Goal: Transaction & Acquisition: Book appointment/travel/reservation

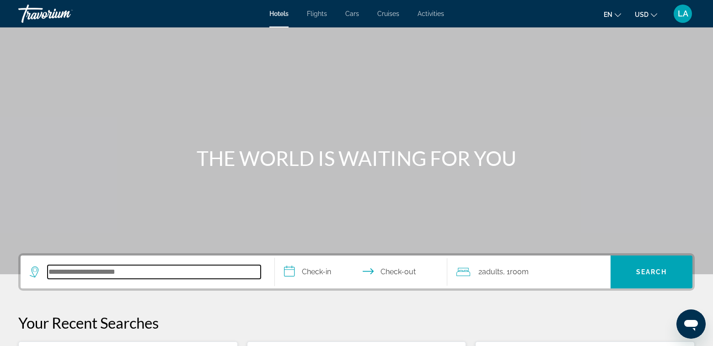
click at [129, 275] on input "Search hotel destination" at bounding box center [154, 272] width 213 height 14
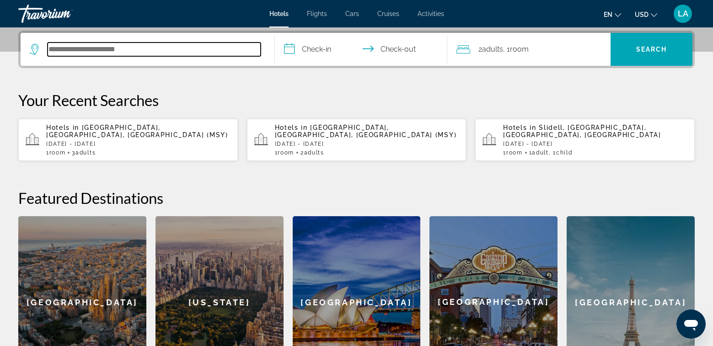
scroll to position [224, 0]
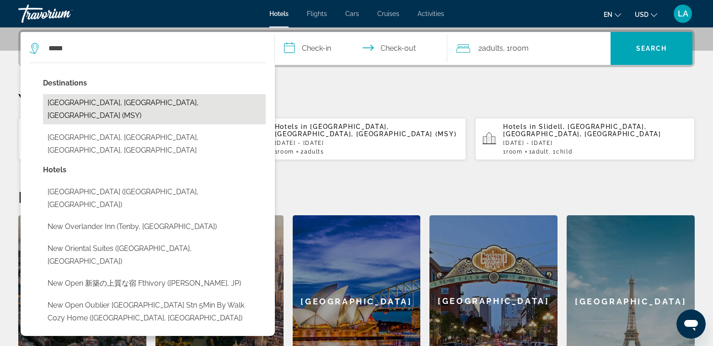
click at [96, 103] on button "[GEOGRAPHIC_DATA], [GEOGRAPHIC_DATA], [GEOGRAPHIC_DATA] (MSY)" at bounding box center [154, 109] width 223 height 30
type input "**********"
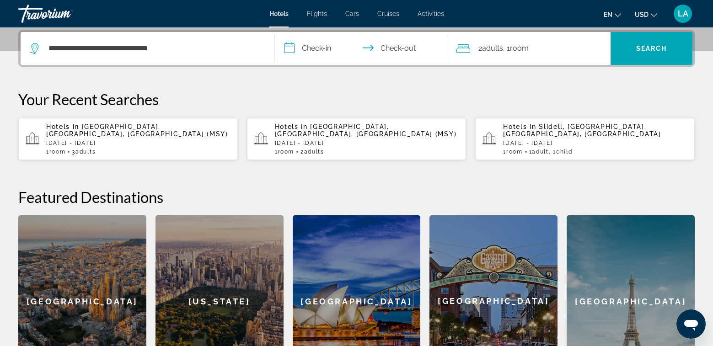
click at [321, 53] on input "**********" at bounding box center [363, 50] width 176 height 36
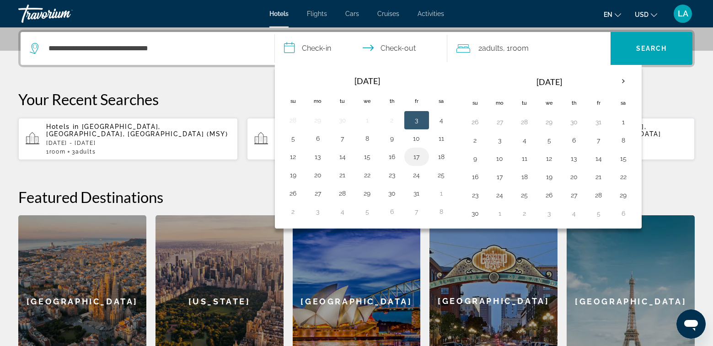
click at [417, 160] on button "17" at bounding box center [417, 157] width 15 height 13
click at [295, 177] on button "19" at bounding box center [293, 175] width 15 height 13
type input "**********"
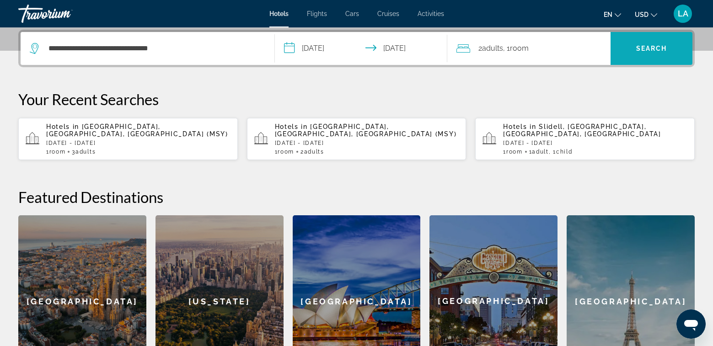
click at [653, 51] on span "Search" at bounding box center [651, 48] width 31 height 7
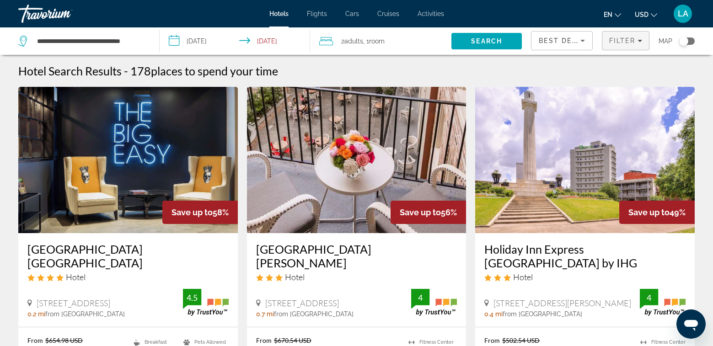
click at [642, 40] on icon "Filters" at bounding box center [640, 40] width 5 height 5
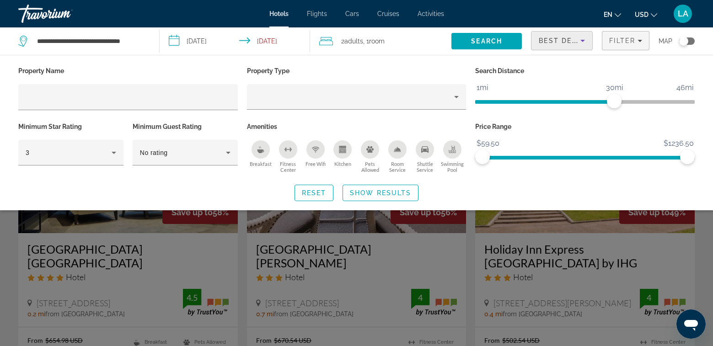
click at [583, 40] on icon "Sort by" at bounding box center [583, 41] width 5 height 2
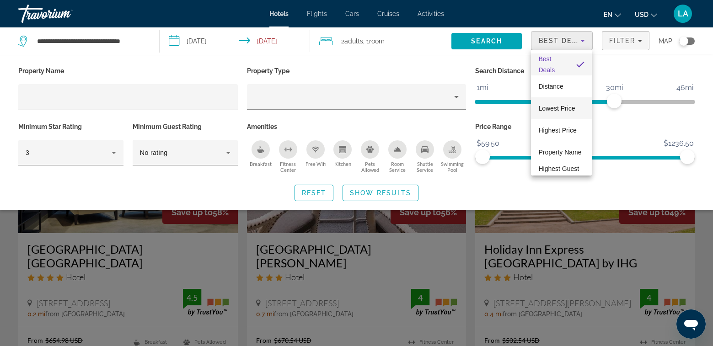
click at [561, 109] on span "Lowest Price" at bounding box center [557, 108] width 37 height 7
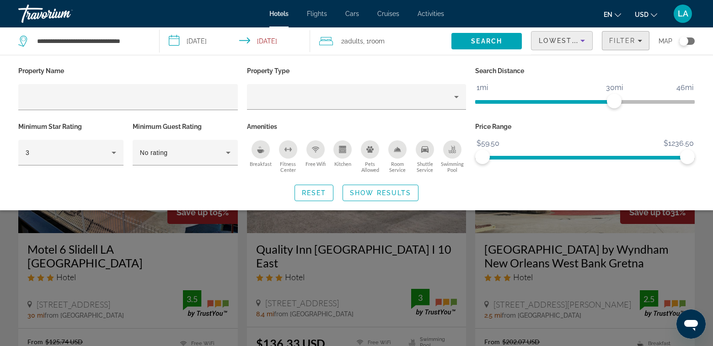
click at [628, 44] on span "Filter" at bounding box center [622, 40] width 26 height 7
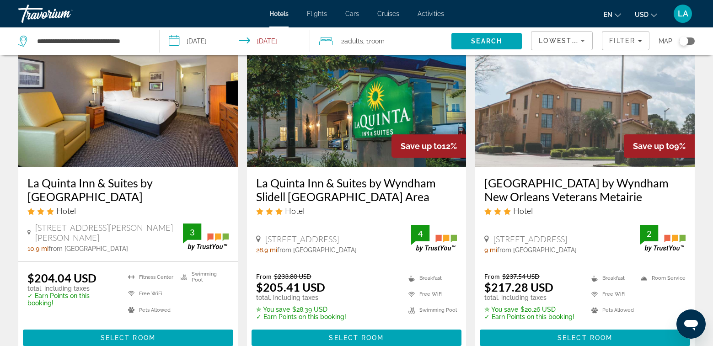
scroll to position [1280, 0]
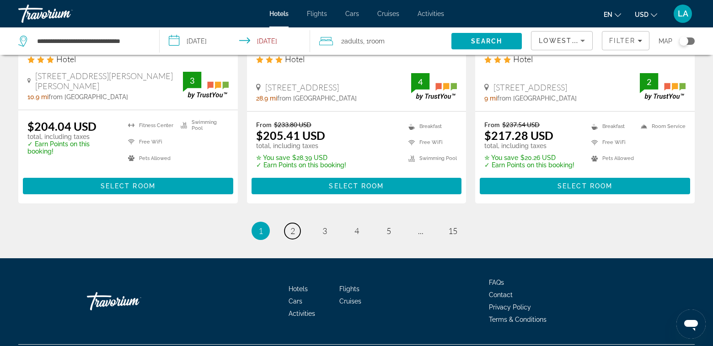
click at [292, 226] on span "2" at bounding box center [293, 231] width 5 height 10
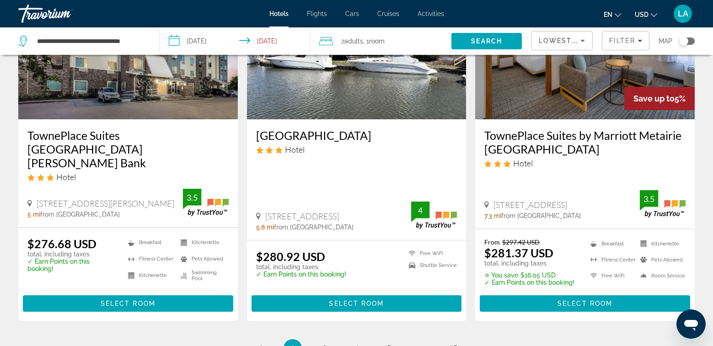
scroll to position [1190, 0]
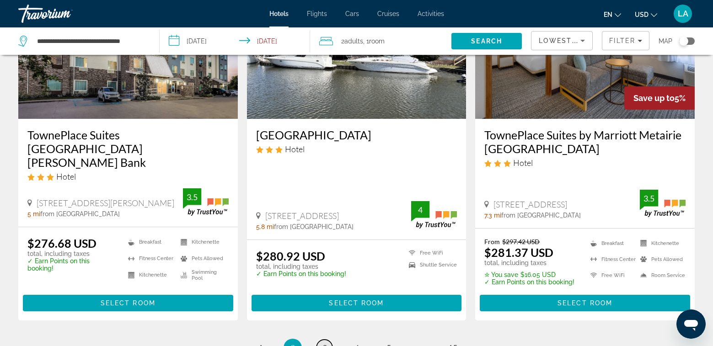
click at [325, 343] on span "3" at bounding box center [325, 348] width 5 height 10
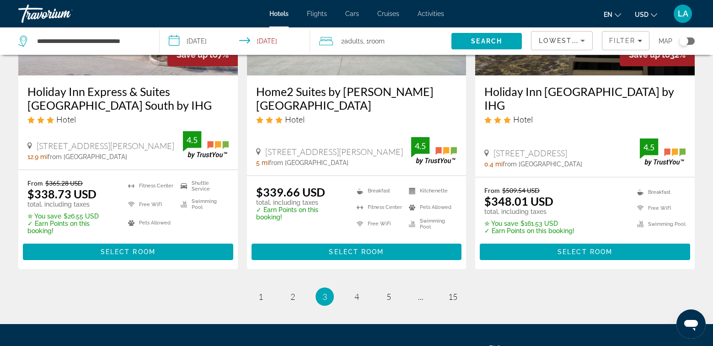
scroll to position [1235, 0]
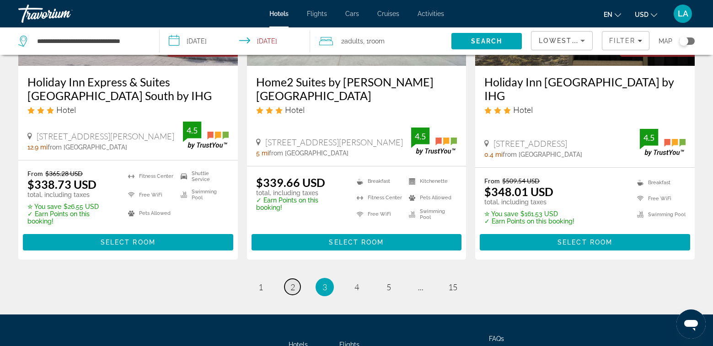
click at [292, 282] on span "2" at bounding box center [293, 287] width 5 height 10
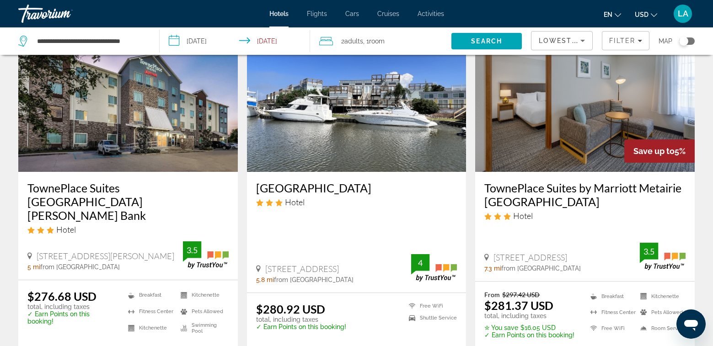
scroll to position [1190, 0]
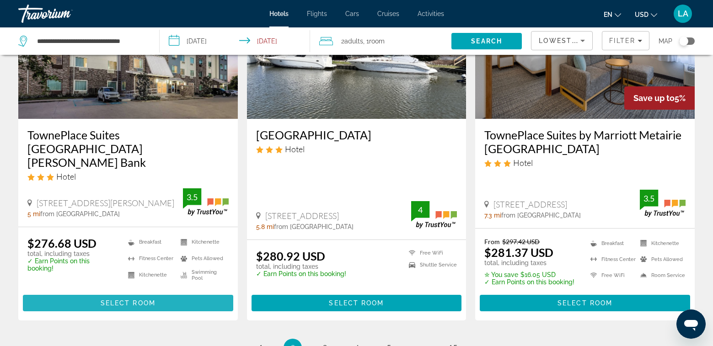
click at [125, 300] on span "Select Room" at bounding box center [128, 303] width 55 height 7
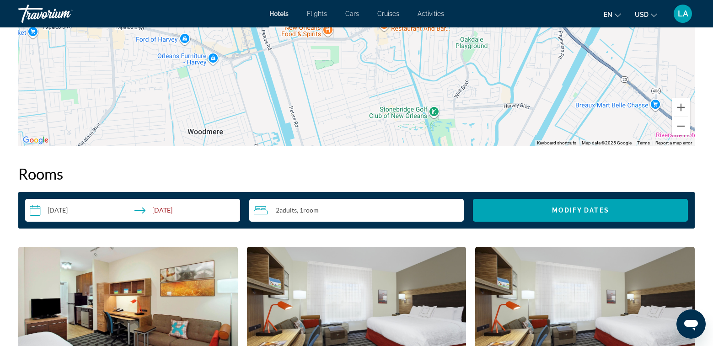
scroll to position [961, 0]
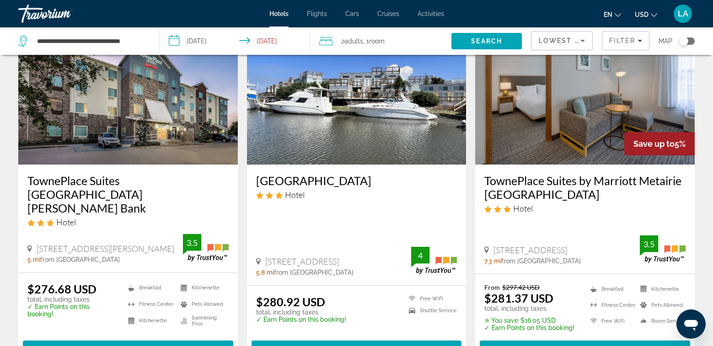
scroll to position [1235, 0]
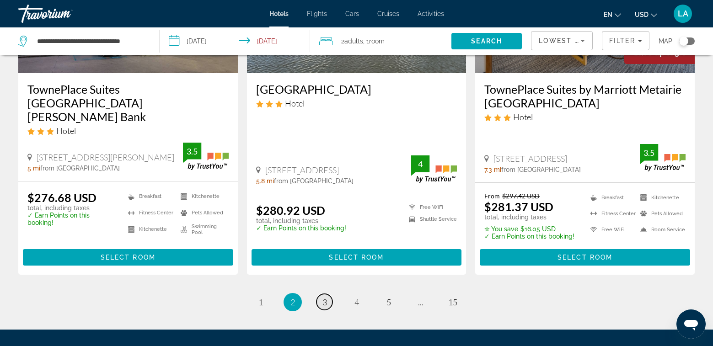
click at [325, 297] on span "3" at bounding box center [325, 302] width 5 height 10
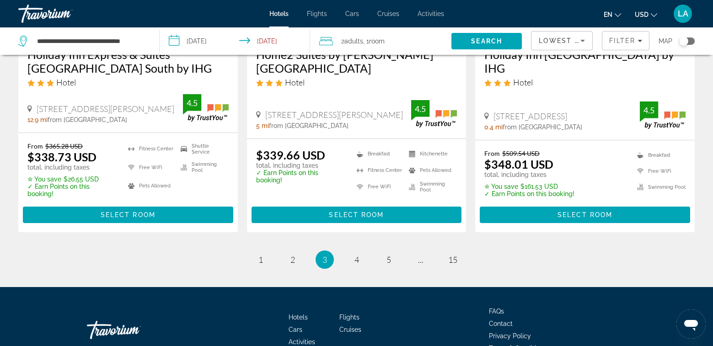
scroll to position [1281, 0]
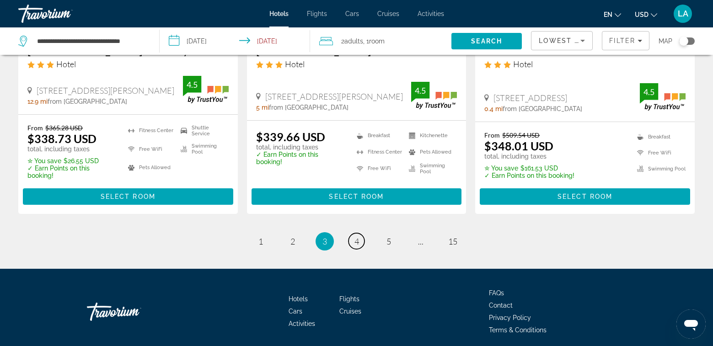
drag, startPoint x: 356, startPoint y: 222, endPoint x: 361, endPoint y: 226, distance: 6.2
click at [357, 237] on span "4" at bounding box center [357, 242] width 5 height 10
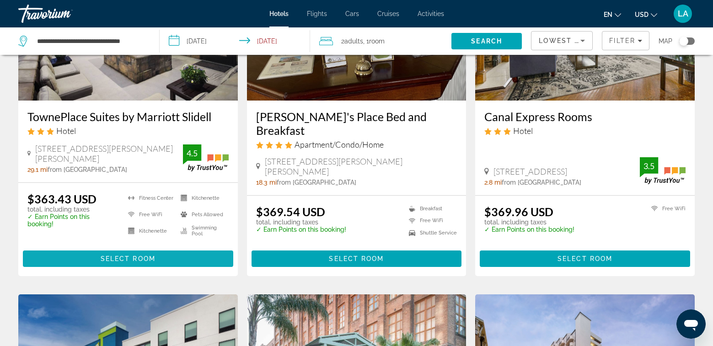
scroll to position [137, 0]
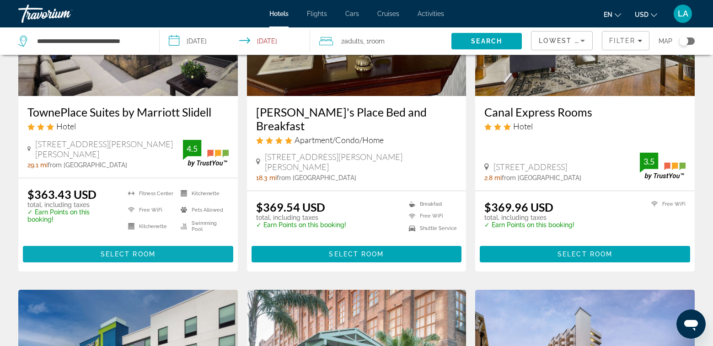
click at [113, 251] on span "Select Room" at bounding box center [128, 254] width 55 height 7
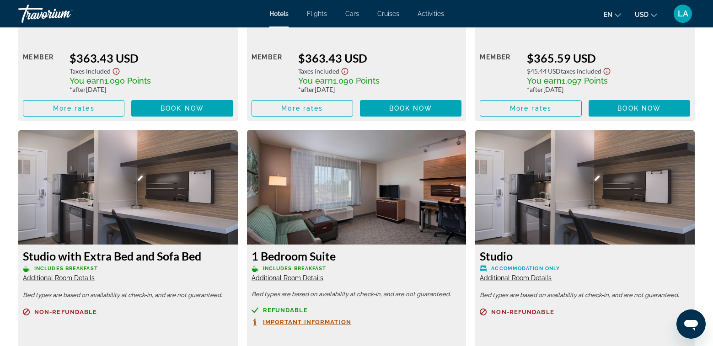
scroll to position [1466, 0]
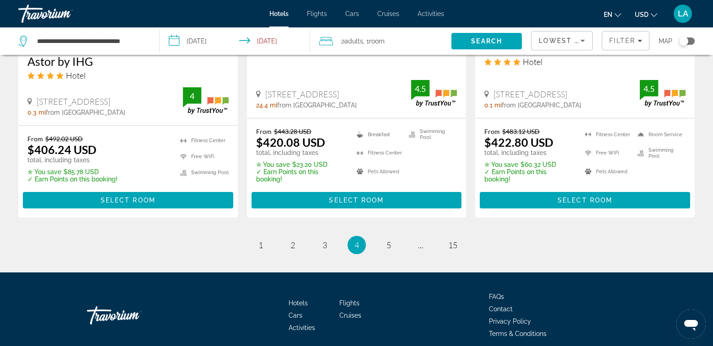
scroll to position [1270, 0]
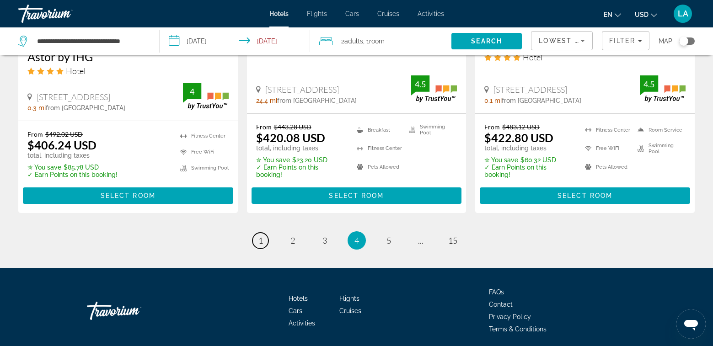
click at [263, 236] on span "1" at bounding box center [261, 241] width 5 height 10
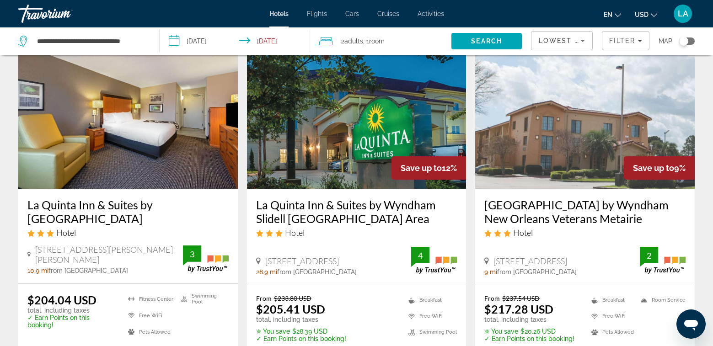
scroll to position [1280, 0]
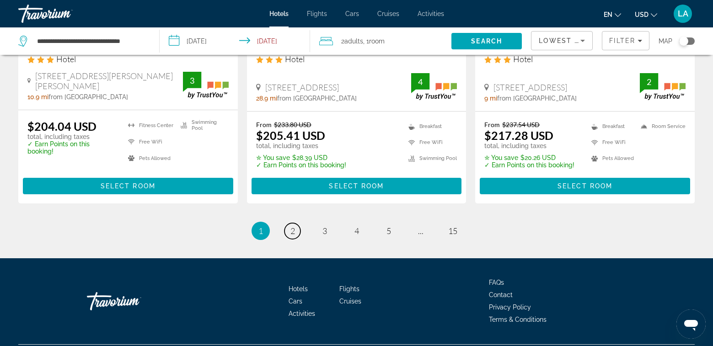
click at [289, 223] on link "page 2" at bounding box center [293, 231] width 16 height 16
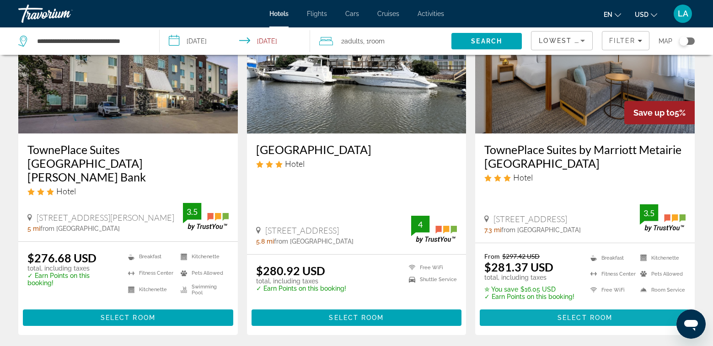
scroll to position [1190, 0]
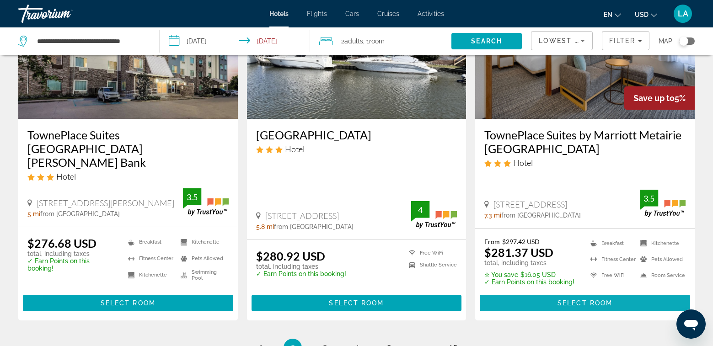
click at [582, 300] on span "Select Room" at bounding box center [585, 303] width 55 height 7
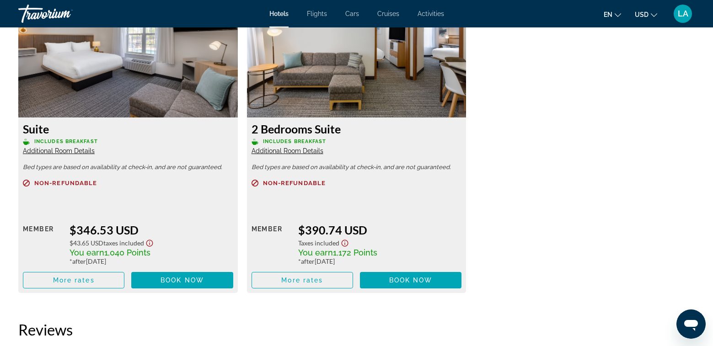
scroll to position [2243, 0]
